Goal: Task Accomplishment & Management: Manage account settings

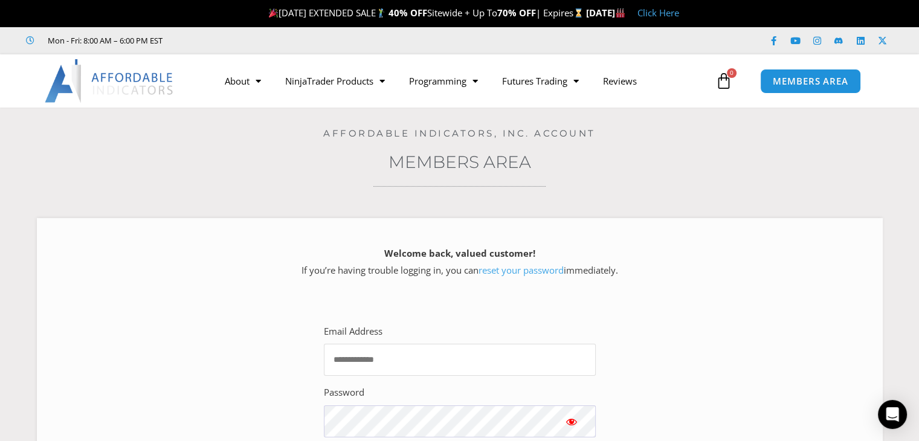
type input "**********"
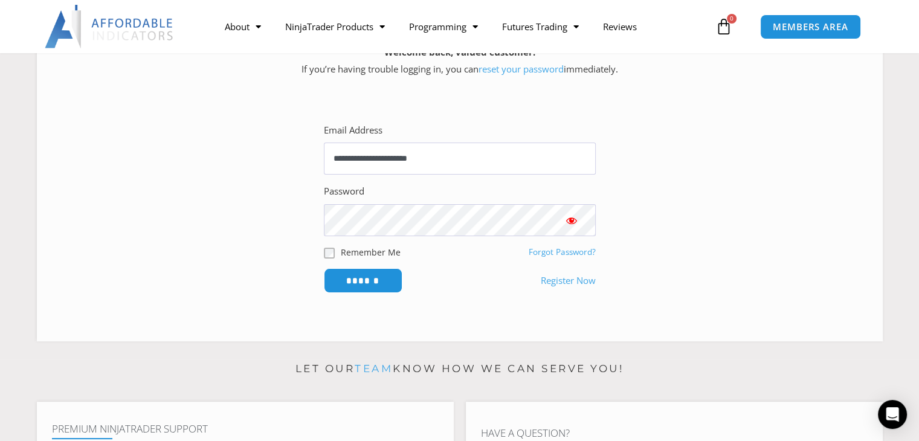
scroll to position [223, 0]
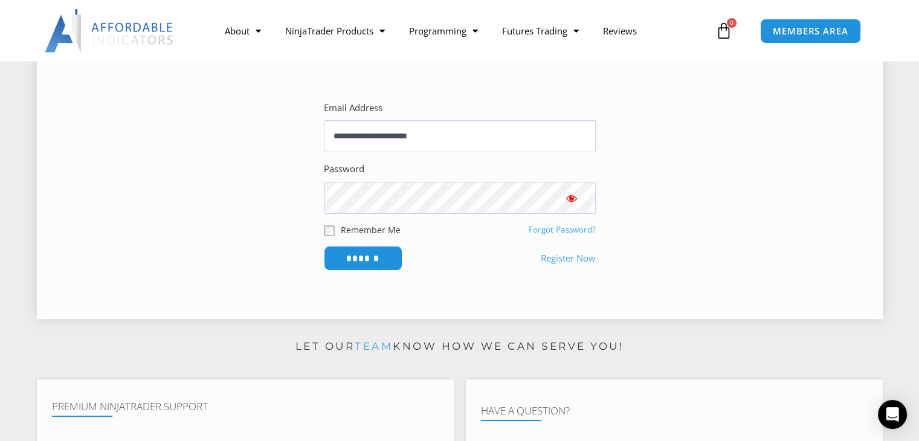
click at [568, 196] on span "Show password" at bounding box center [571, 198] width 12 height 12
click at [357, 258] on input "******" at bounding box center [362, 258] width 83 height 26
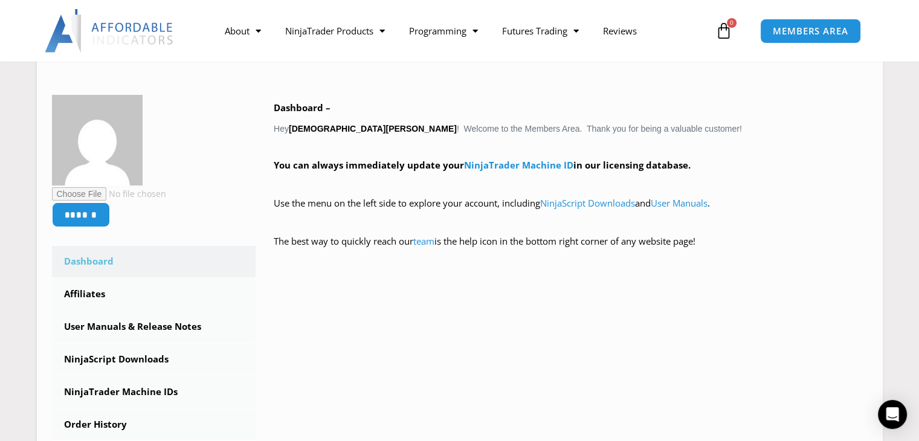
scroll to position [178, 0]
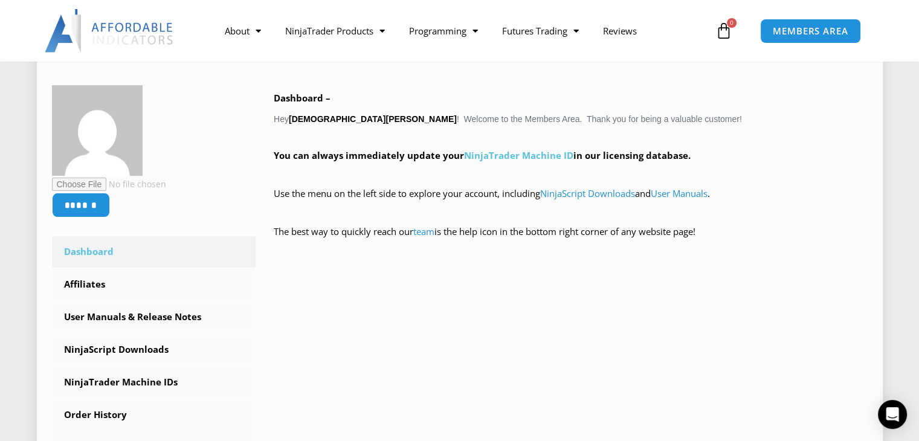
click at [499, 155] on link "NinjaTrader Machine ID" at bounding box center [518, 155] width 109 height 12
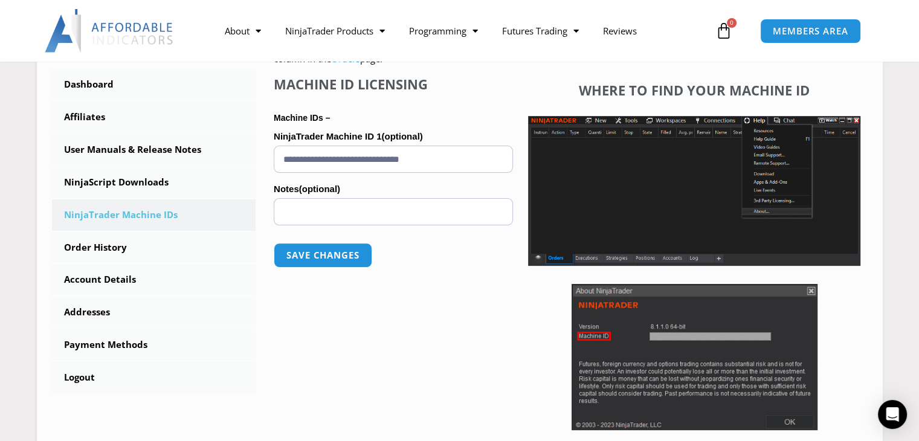
scroll to position [335, 0]
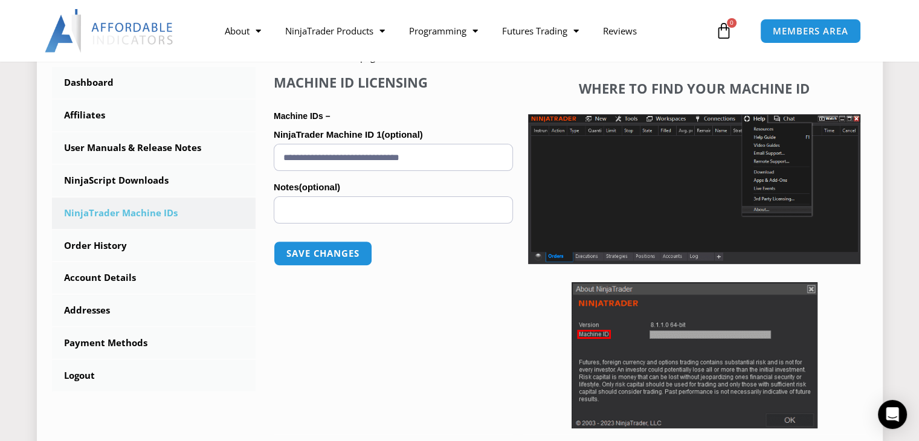
drag, startPoint x: 460, startPoint y: 155, endPoint x: 262, endPoint y: 146, distance: 198.3
click at [262, 146] on div "NinjaTrader Machine IDs – We are transitioning all NinjaTrader software package…" at bounding box center [561, 190] width 612 height 548
paste input "text"
type input "**********"
click at [321, 252] on button "Save changes" at bounding box center [322, 253] width 103 height 26
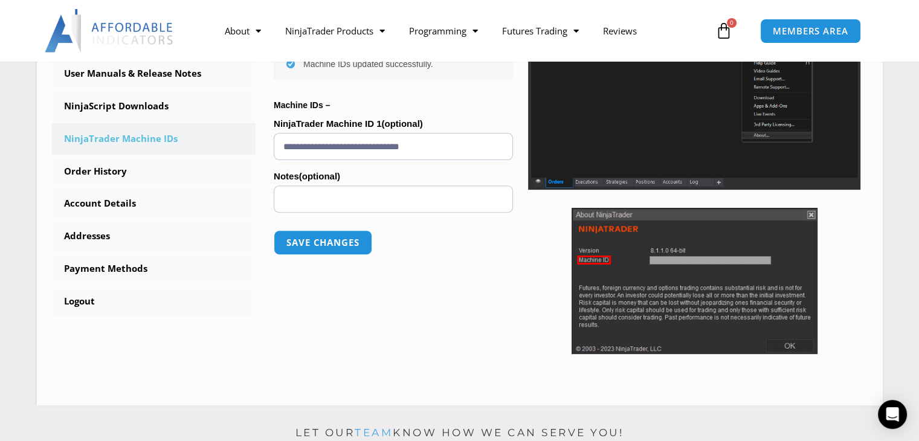
scroll to position [412, 0]
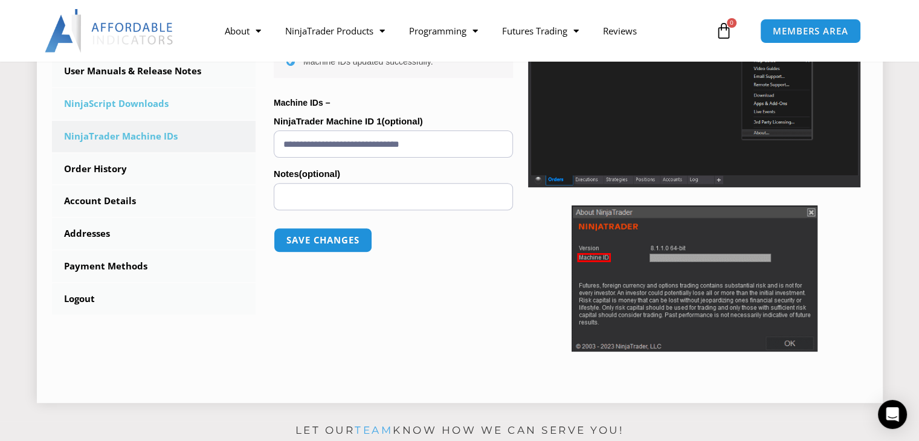
click at [150, 103] on link "NinjaScript Downloads" at bounding box center [154, 103] width 204 height 31
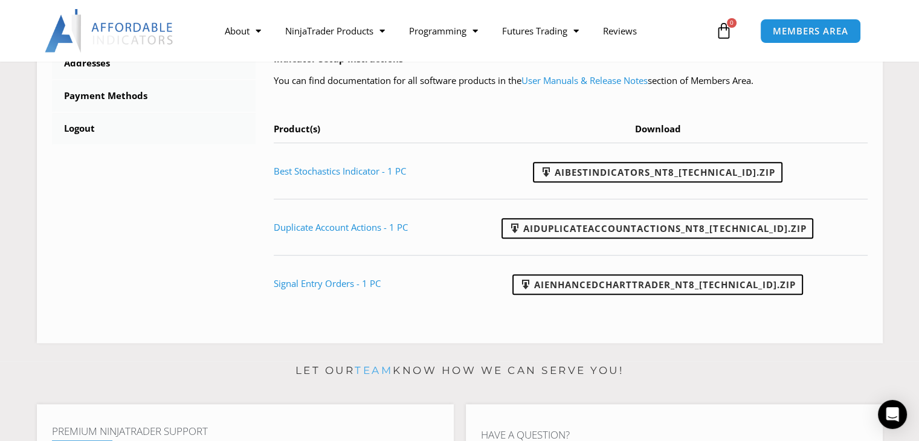
scroll to position [585, 0]
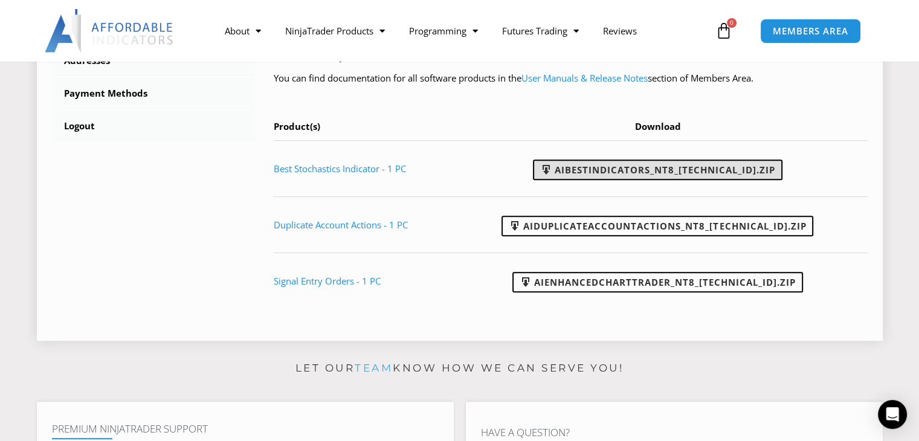
click at [648, 172] on link "AIBestIndicators_NT8_[TECHNICAL_ID].zip" at bounding box center [657, 169] width 249 height 21
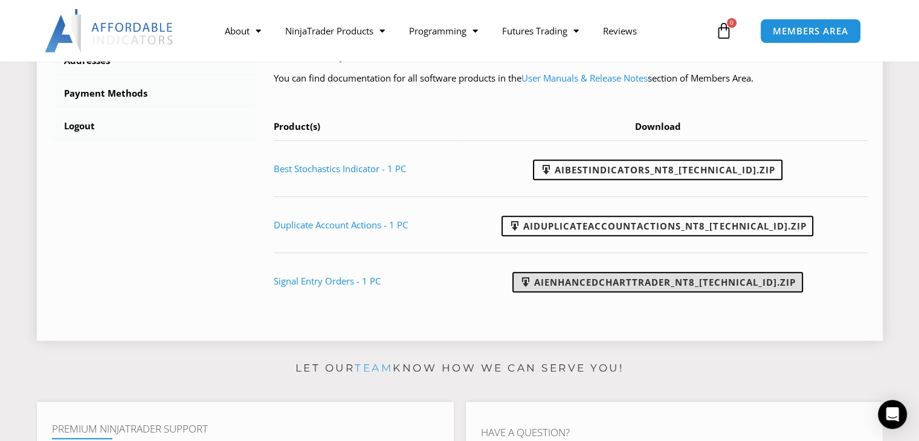
click at [652, 280] on link "AIEnhancedChartTrader_NT8_[TECHNICAL_ID].zip" at bounding box center [657, 282] width 290 height 21
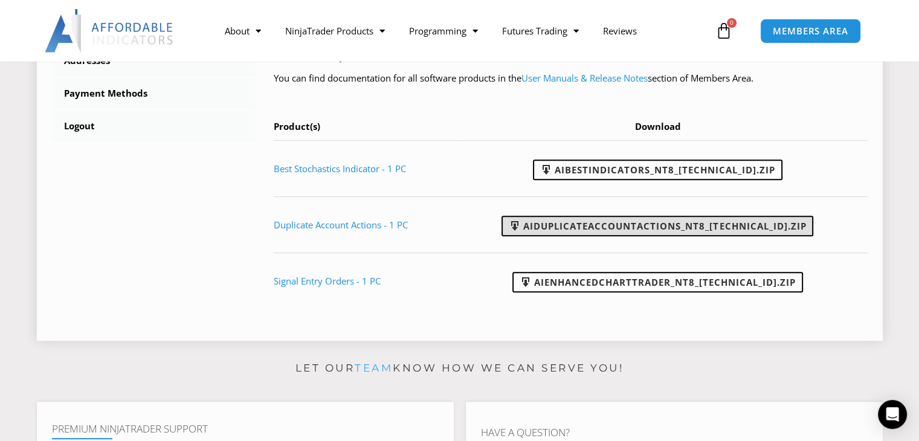
click at [650, 224] on link "AIDuplicateAccountActions_NT8_[TECHNICAL_ID].zip" at bounding box center [657, 226] width 312 height 21
